Goal: Transaction & Acquisition: Book appointment/travel/reservation

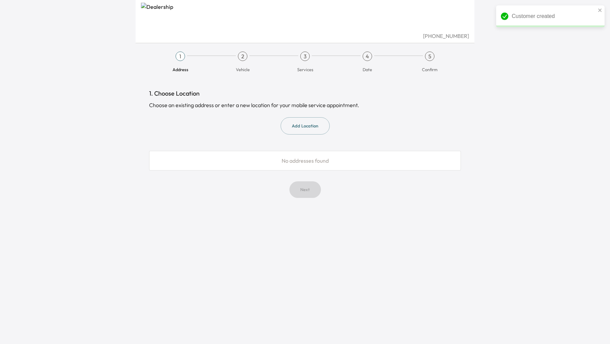
click at [307, 125] on button "Add Location" at bounding box center [304, 125] width 49 height 17
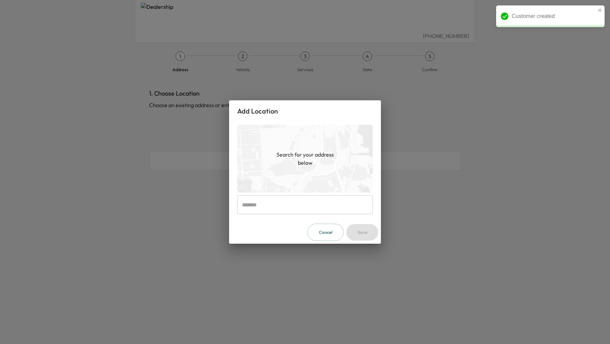
click at [288, 204] on input "text" at bounding box center [304, 204] width 135 height 19
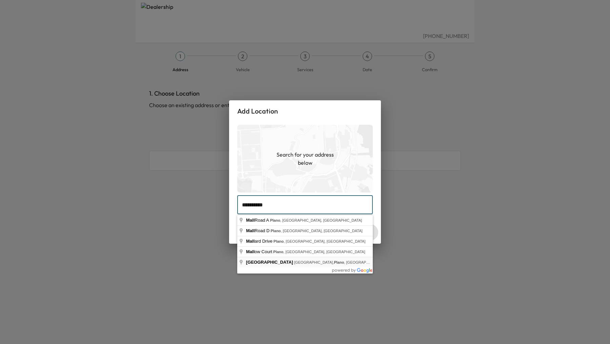
type input "**********"
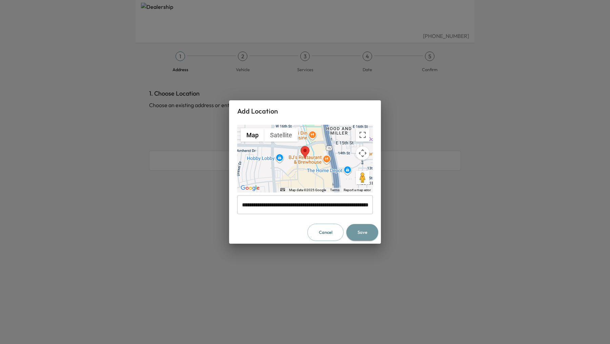
click at [363, 235] on button "Save" at bounding box center [362, 232] width 32 height 17
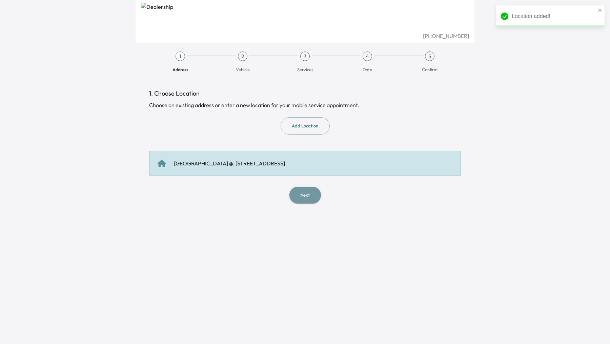
click at [309, 190] on button "Next" at bounding box center [305, 195] width 32 height 17
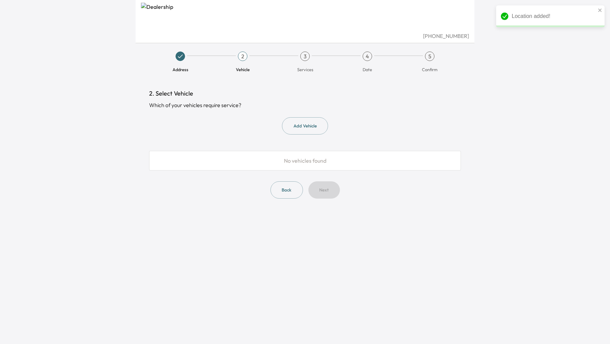
click at [304, 122] on button "Add Vehicle" at bounding box center [305, 125] width 46 height 17
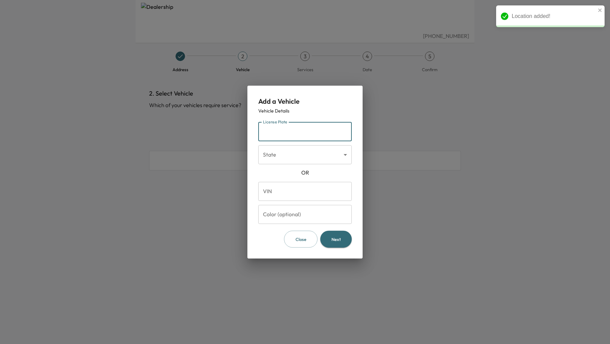
click at [293, 134] on input "License Plate" at bounding box center [304, 131] width 93 height 19
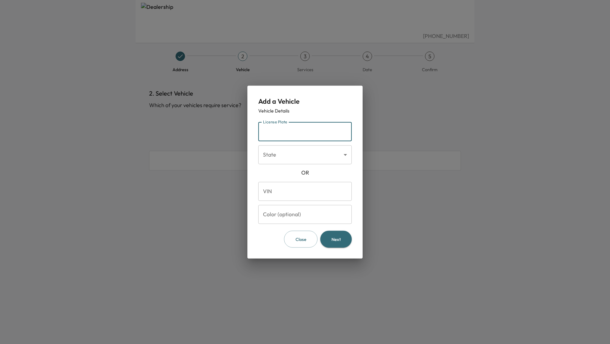
type input "*******"
click at [336, 155] on body "(972) 599-0800 Address 2 Vehicle 3 Services 4 Date 5 Confirm 2. Select Vehicle …" at bounding box center [305, 172] width 610 height 344
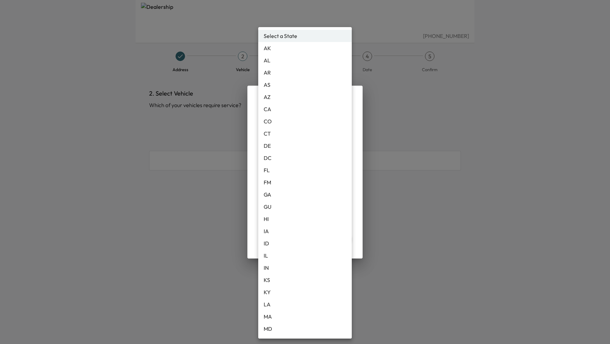
drag, startPoint x: 323, startPoint y: 102, endPoint x: 323, endPoint y: 108, distance: 5.4
click at [323, 108] on li "CA" at bounding box center [304, 109] width 93 height 12
type input "**"
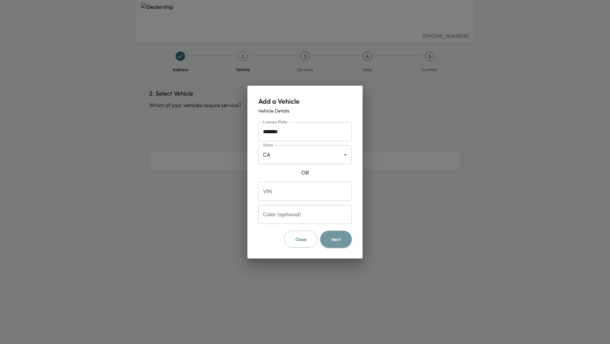
click at [340, 239] on button "Next" at bounding box center [336, 238] width 32 height 17
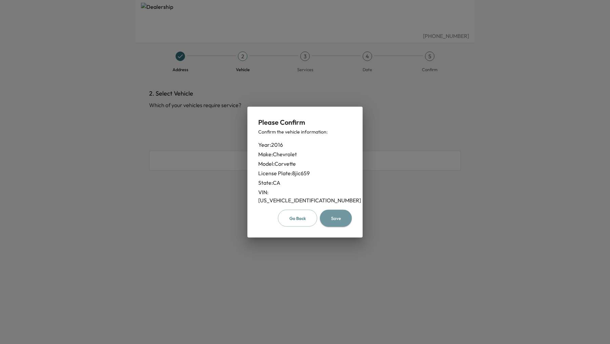
click at [338, 217] on button "Save" at bounding box center [336, 217] width 32 height 17
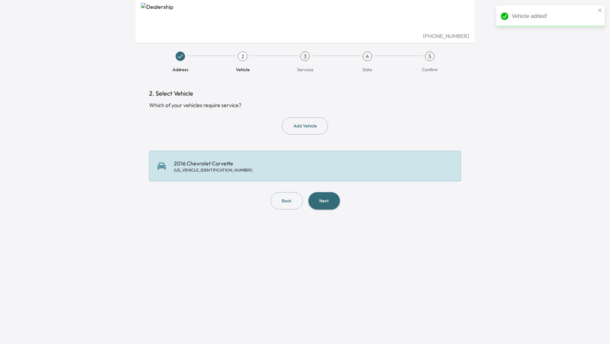
click at [324, 206] on button "Next" at bounding box center [324, 200] width 32 height 17
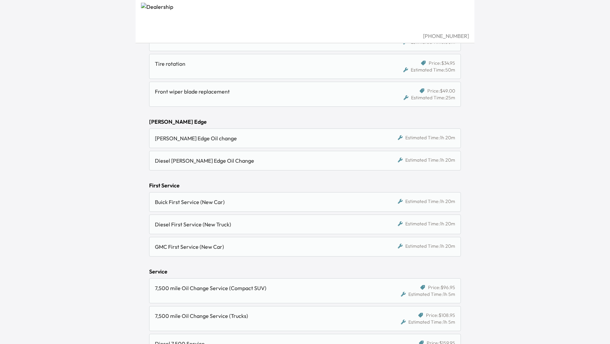
scroll to position [195, 0]
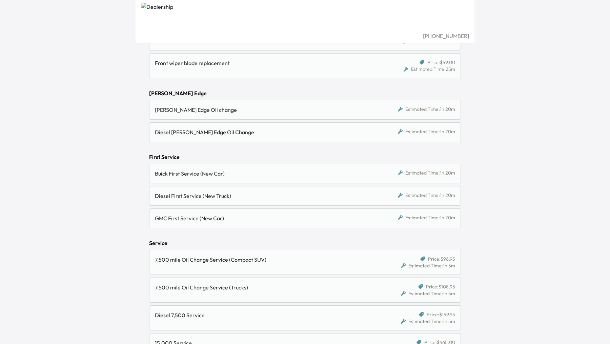
click at [342, 198] on div "Diesel First Service (New Truck)" at bounding box center [265, 196] width 220 height 8
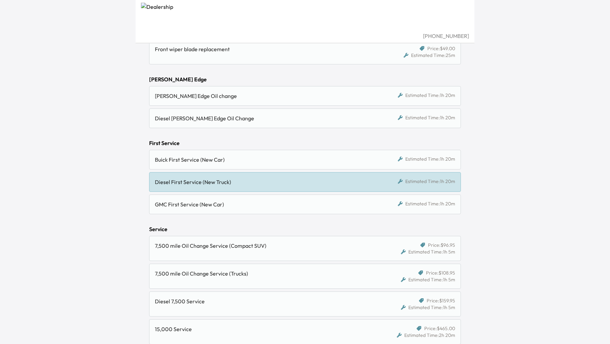
scroll to position [205, 0]
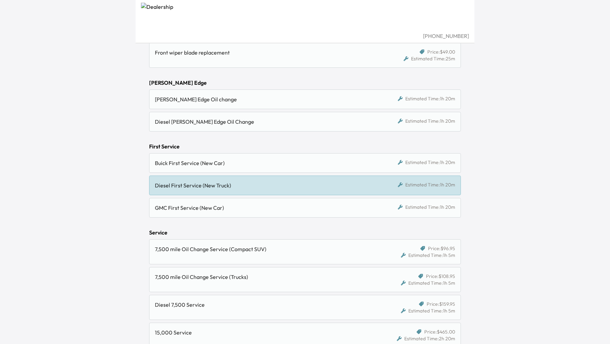
click at [330, 96] on div "[PERSON_NAME] Edge Oil change" at bounding box center [265, 99] width 220 height 8
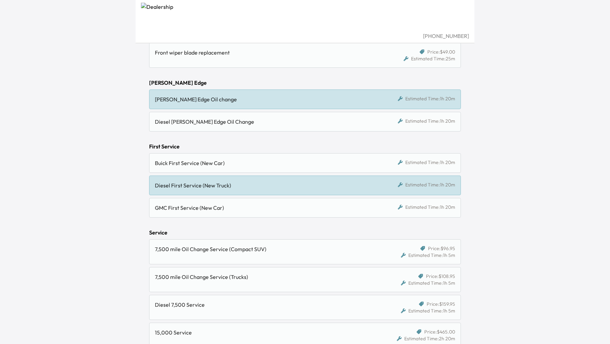
click at [340, 181] on div "Diesel First Service (New Truck)" at bounding box center [265, 185] width 220 height 8
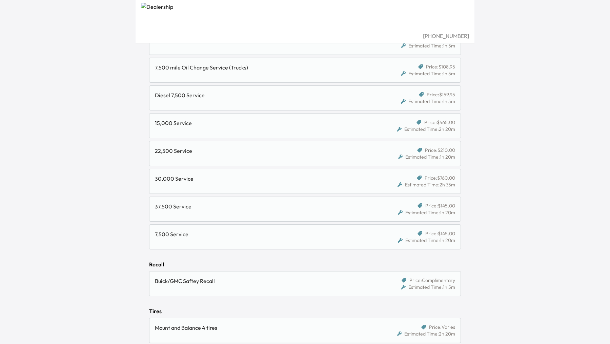
scroll to position [447, 0]
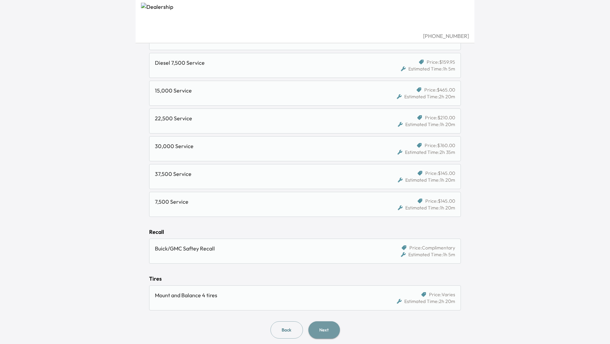
click at [335, 325] on button "Next" at bounding box center [324, 329] width 32 height 17
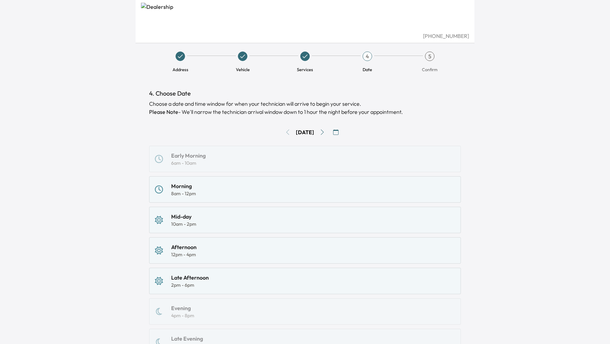
click at [254, 190] on div "Morning 8am - 12pm" at bounding box center [305, 189] width 300 height 15
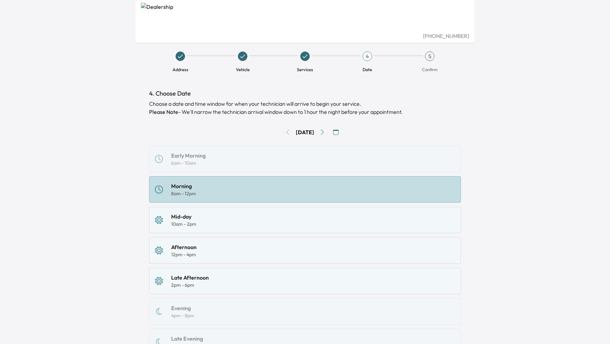
scroll to position [67, 0]
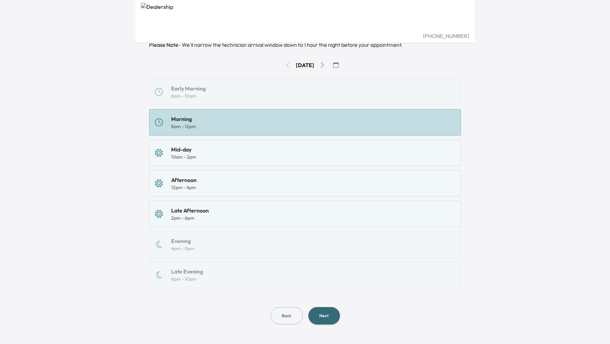
click at [335, 314] on button "Next" at bounding box center [324, 315] width 32 height 17
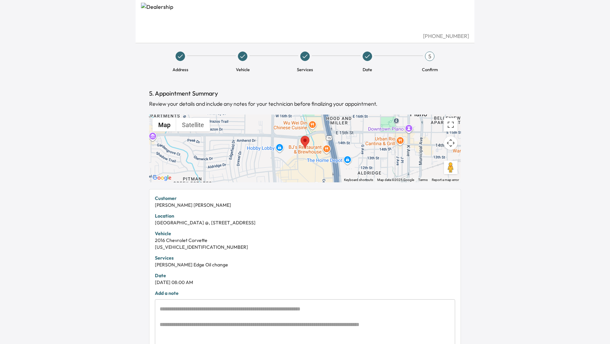
scroll to position [78, 0]
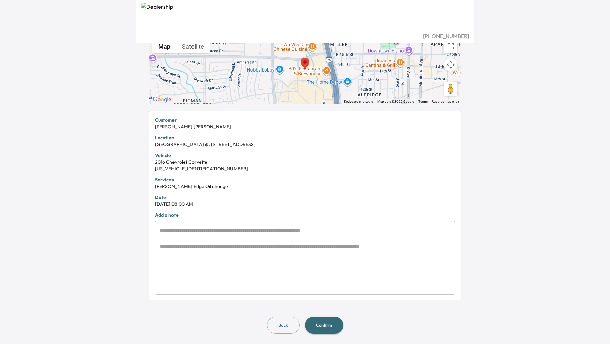
click at [281, 326] on button "Back" at bounding box center [283, 324] width 33 height 17
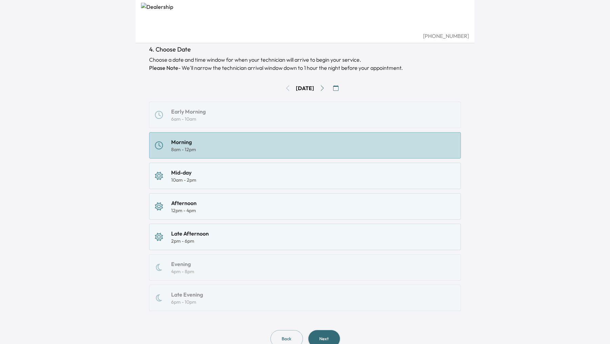
scroll to position [67, 0]
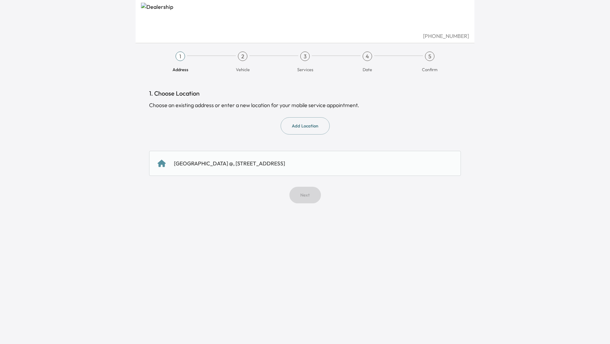
click at [285, 160] on div "[GEOGRAPHIC_DATA] @, [STREET_ADDRESS]" at bounding box center [229, 163] width 111 height 8
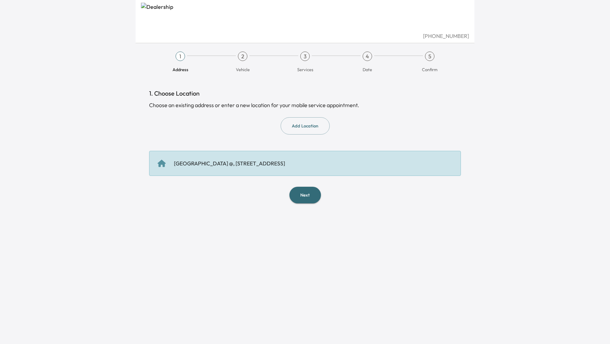
click at [300, 197] on button "Next" at bounding box center [305, 195] width 32 height 17
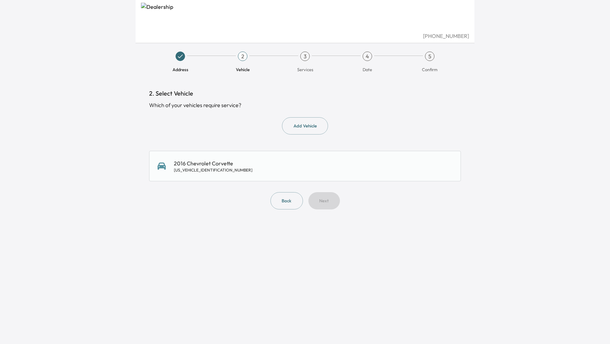
click at [322, 180] on div "2016 Chevrolet Corvette [US_VEHICLE_IDENTIFICATION_NUMBER]" at bounding box center [305, 166] width 312 height 30
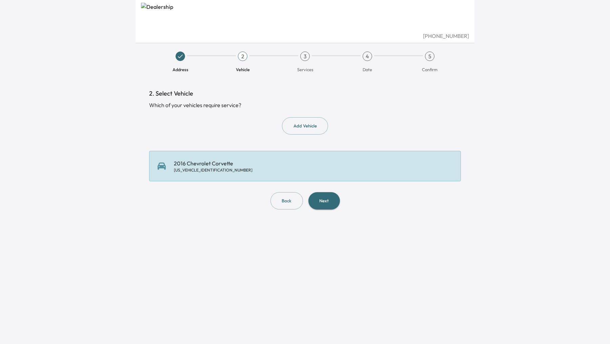
click at [329, 203] on button "Next" at bounding box center [324, 200] width 32 height 17
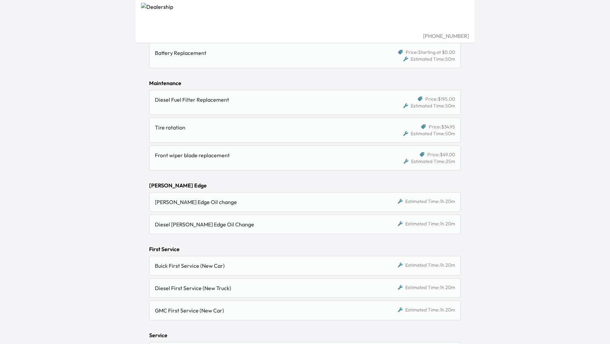
scroll to position [127, 0]
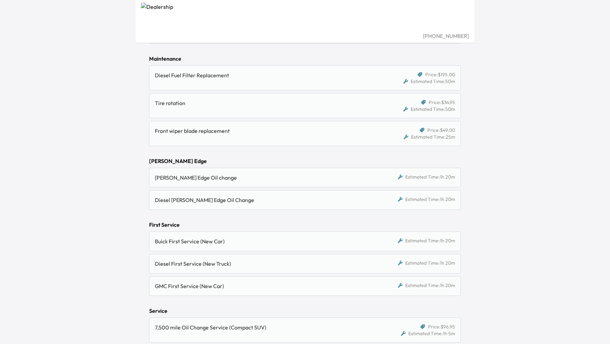
click at [290, 176] on div "[PERSON_NAME] Edge Oil change" at bounding box center [265, 177] width 220 height 8
